Goal: Information Seeking & Learning: Understand process/instructions

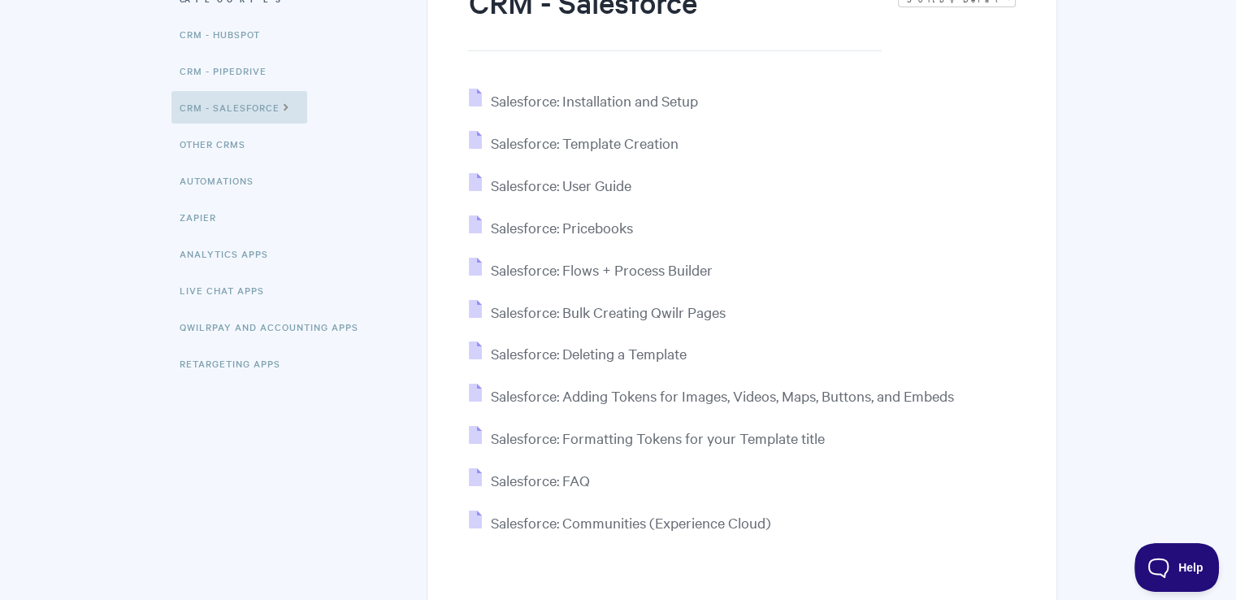
scroll to position [233, 0]
click at [678, 101] on span "Salesforce: Installation and Setup" at bounding box center [593, 101] width 207 height 19
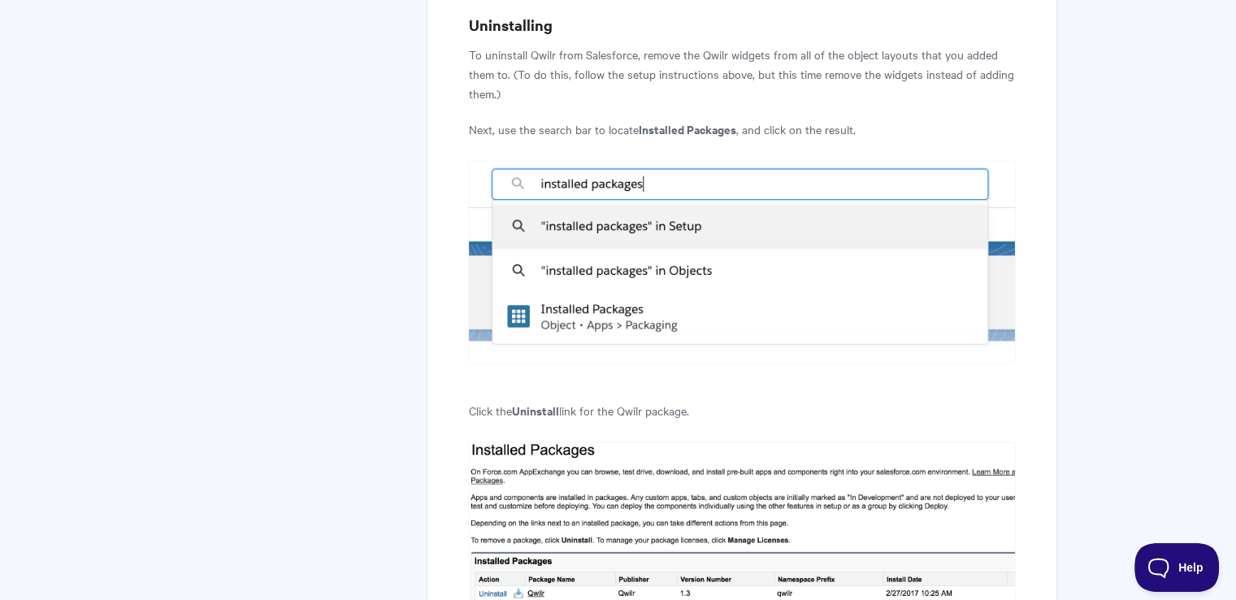
scroll to position [140, 0]
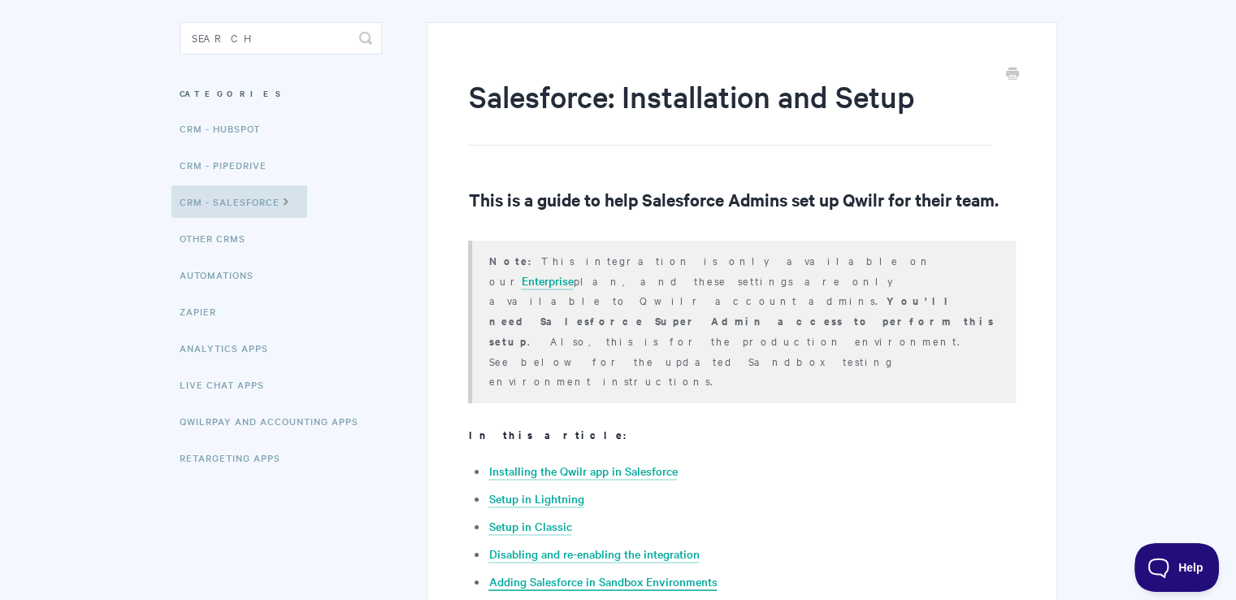
click at [604, 573] on link "Adding Salesforce in Sandbox Environments" at bounding box center [603, 582] width 228 height 18
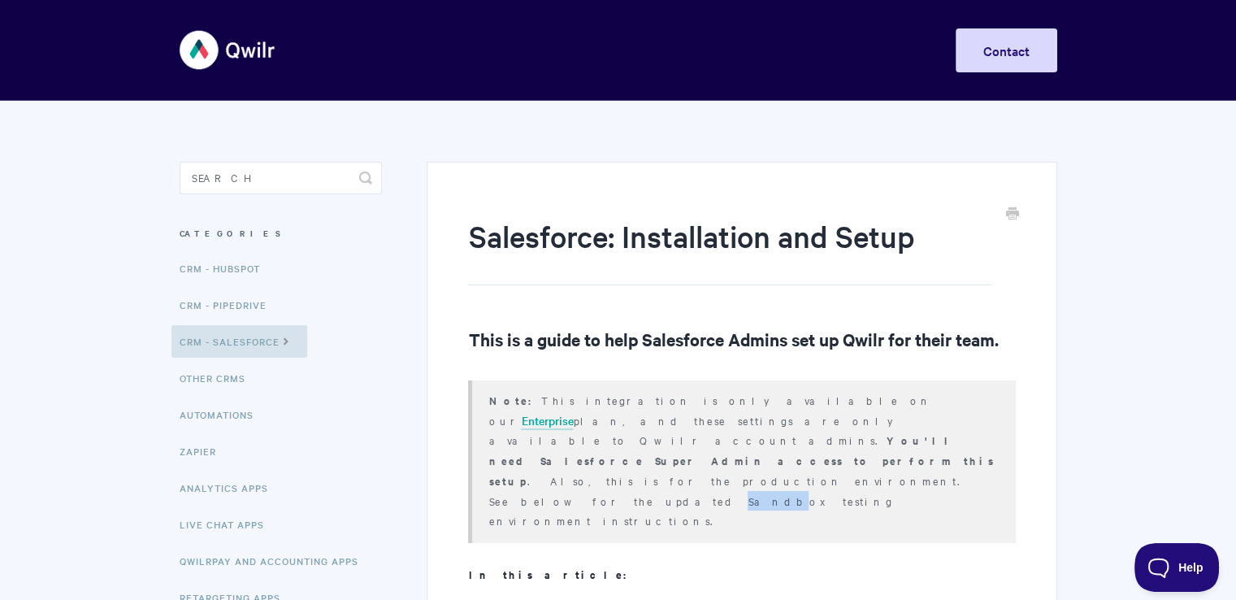
scroll to position [140, 0]
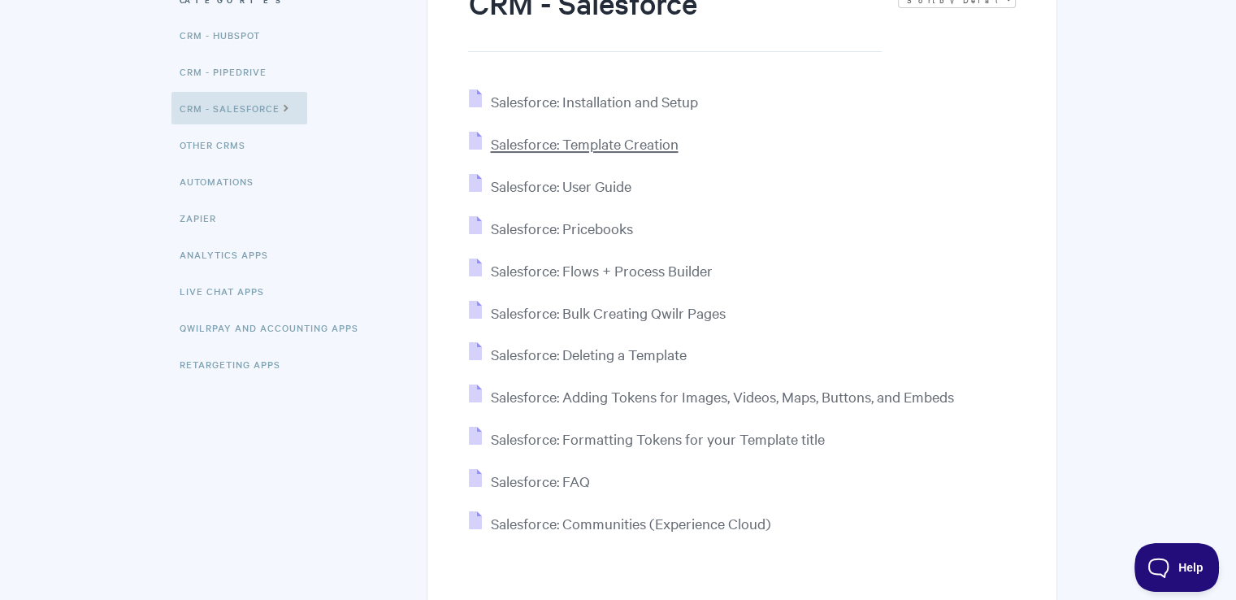
click at [671, 146] on span "Salesforce: Template Creation" at bounding box center [584, 143] width 188 height 19
click at [543, 224] on span "Salesforce: Pricebooks" at bounding box center [561, 228] width 142 height 19
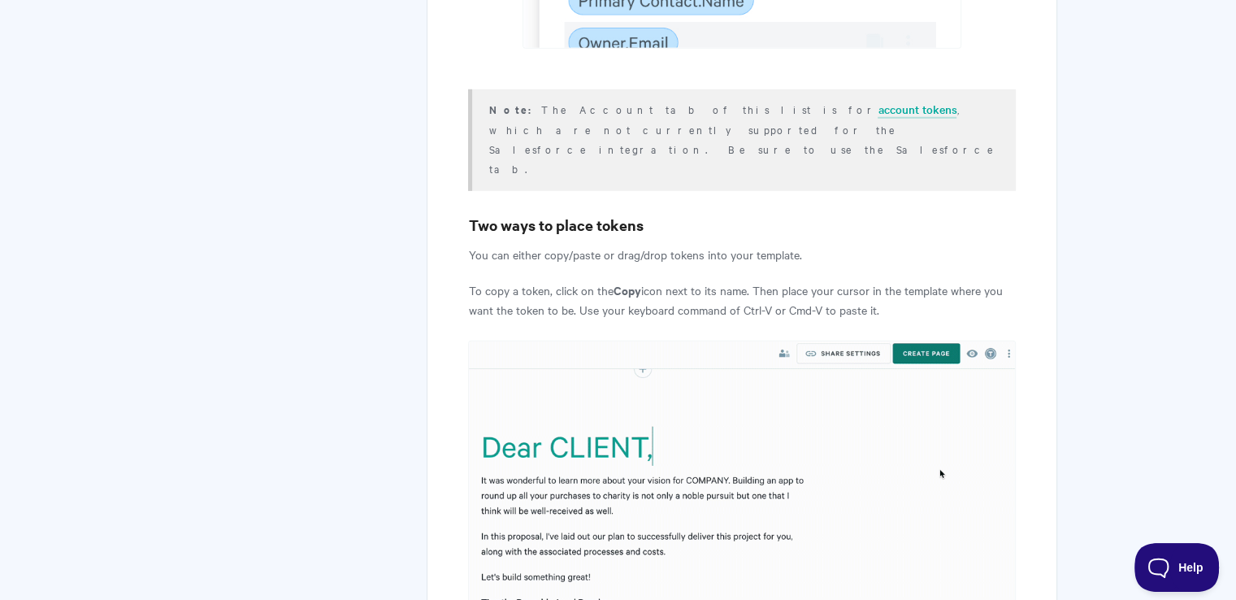
scroll to position [5121, 0]
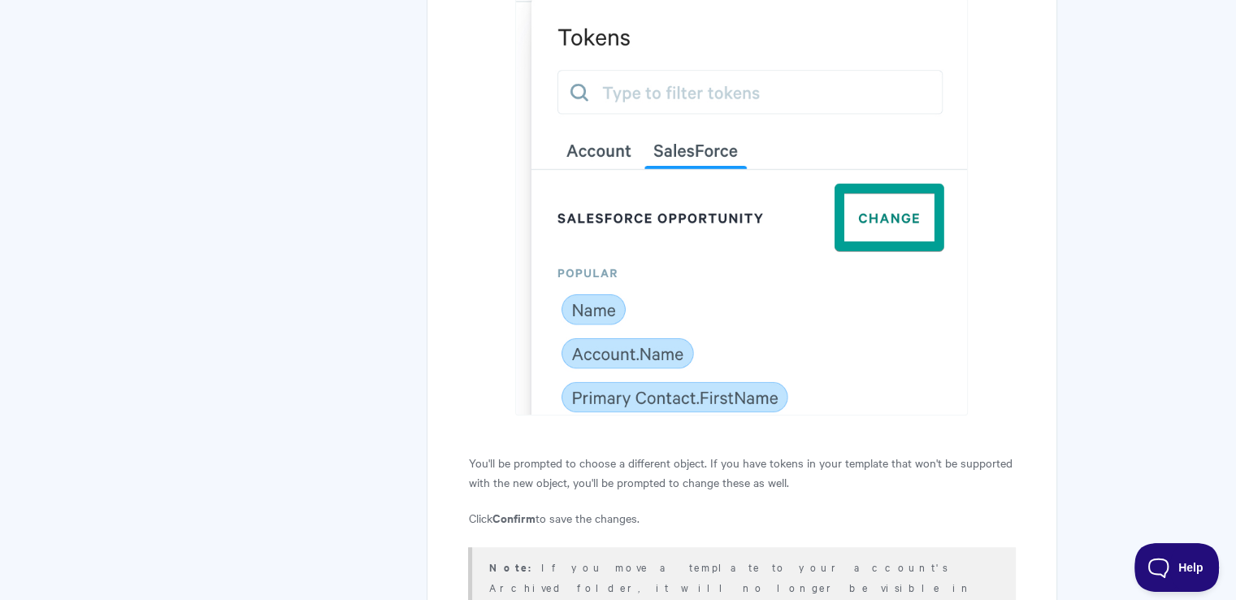
scroll to position [7560, 0]
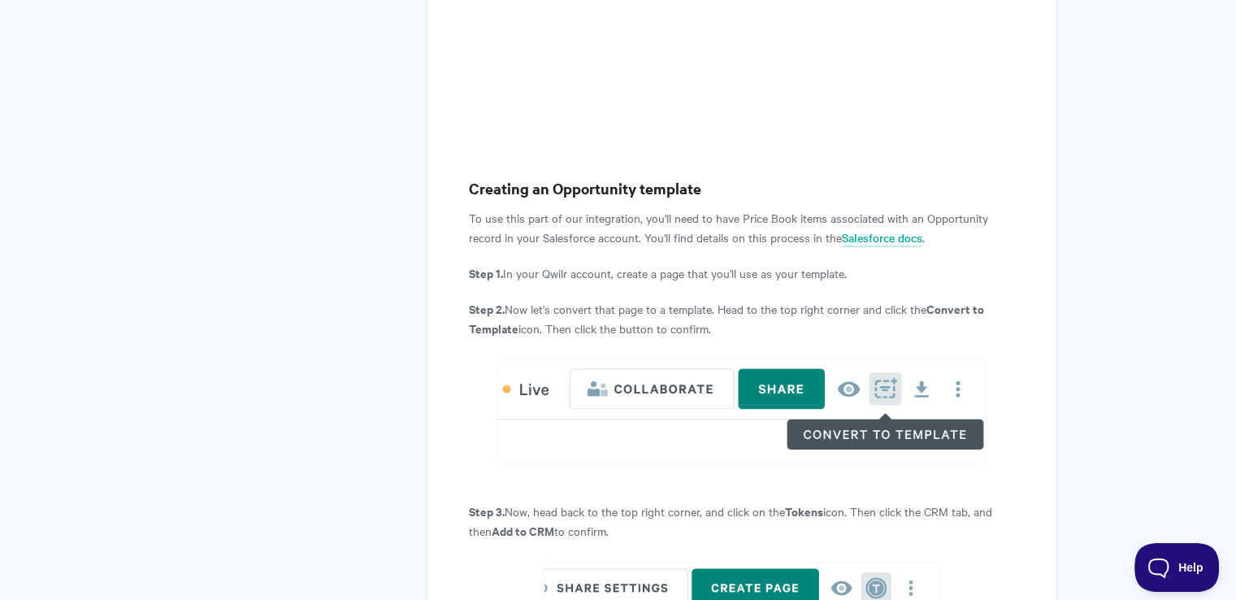
scroll to position [894, 0]
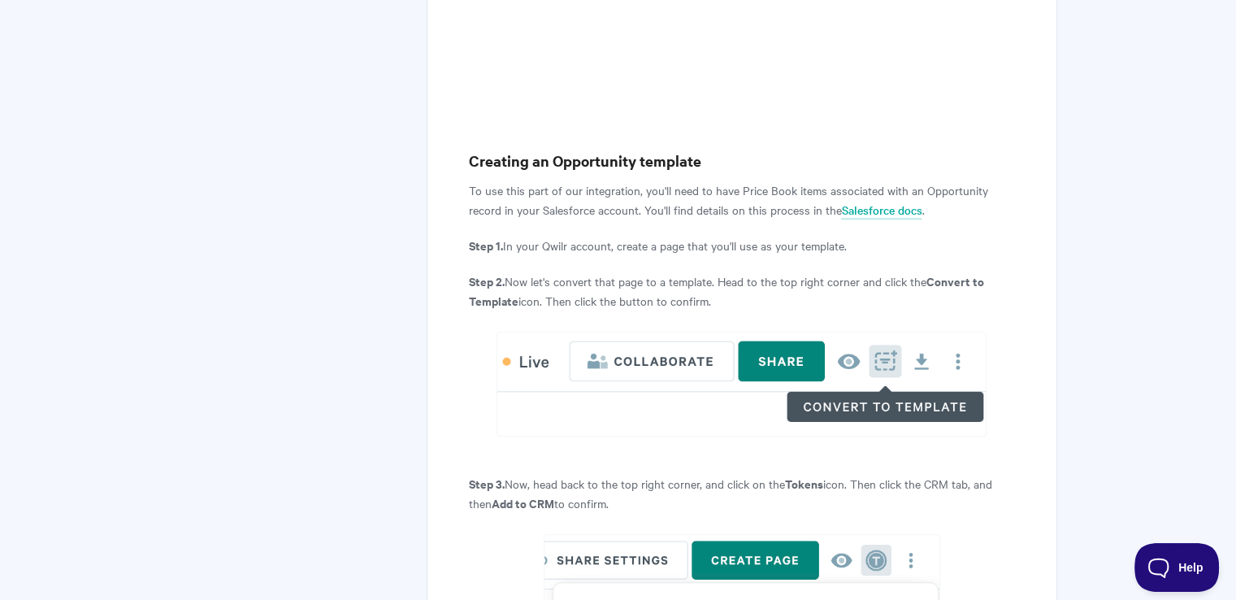
click at [636, 413] on img at bounding box center [742, 384] width 490 height 105
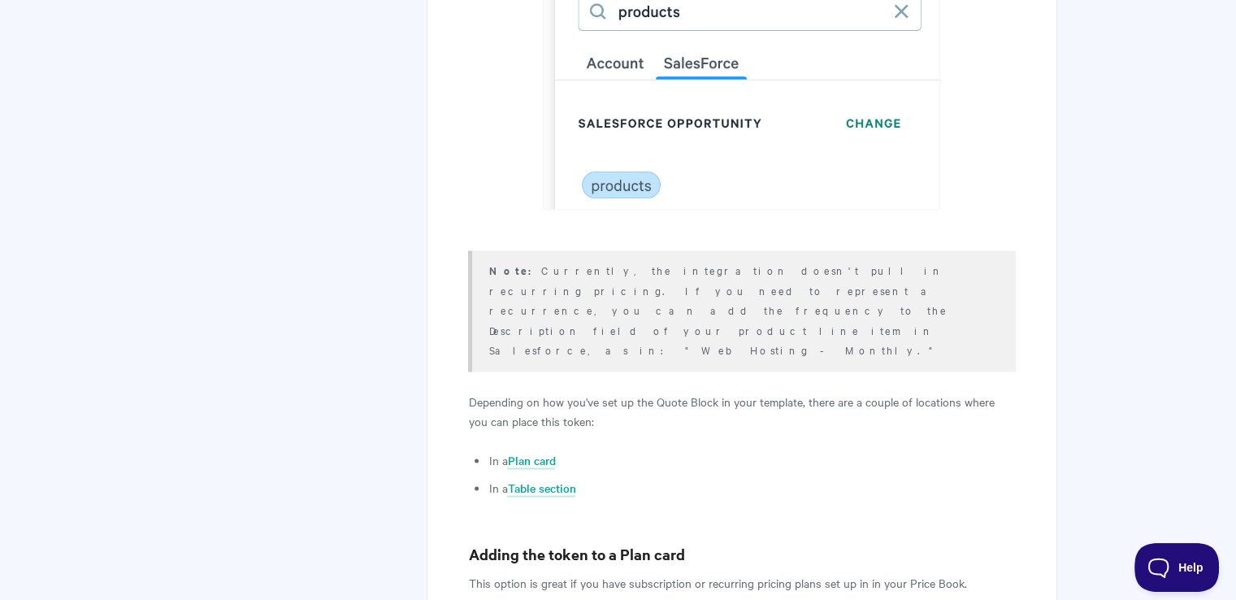
scroll to position [2764, 0]
